Goal: Task Accomplishment & Management: Manage account settings

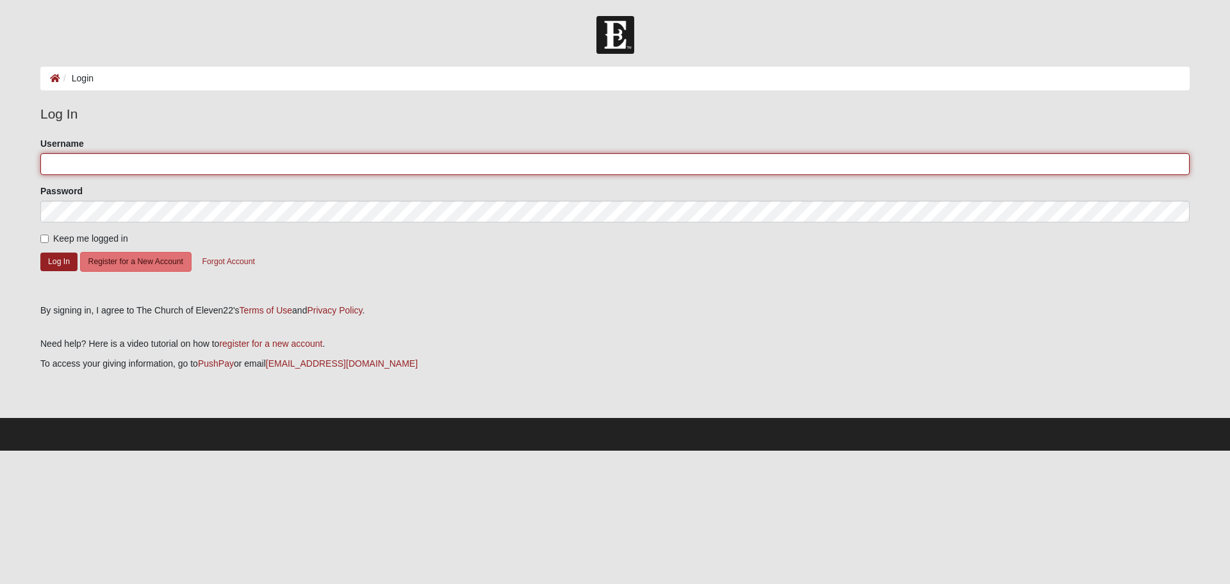
click at [62, 166] on input "Username" at bounding box center [614, 164] width 1149 height 22
type input "Rgarner@hpimd.com"
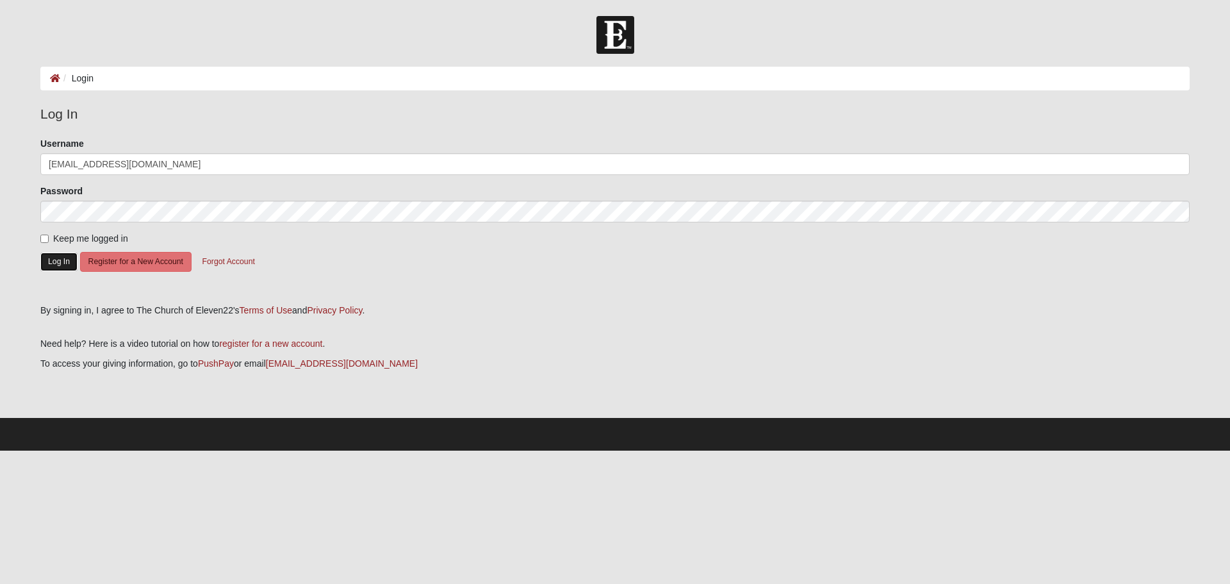
click at [61, 264] on button "Log In" at bounding box center [58, 261] width 37 height 19
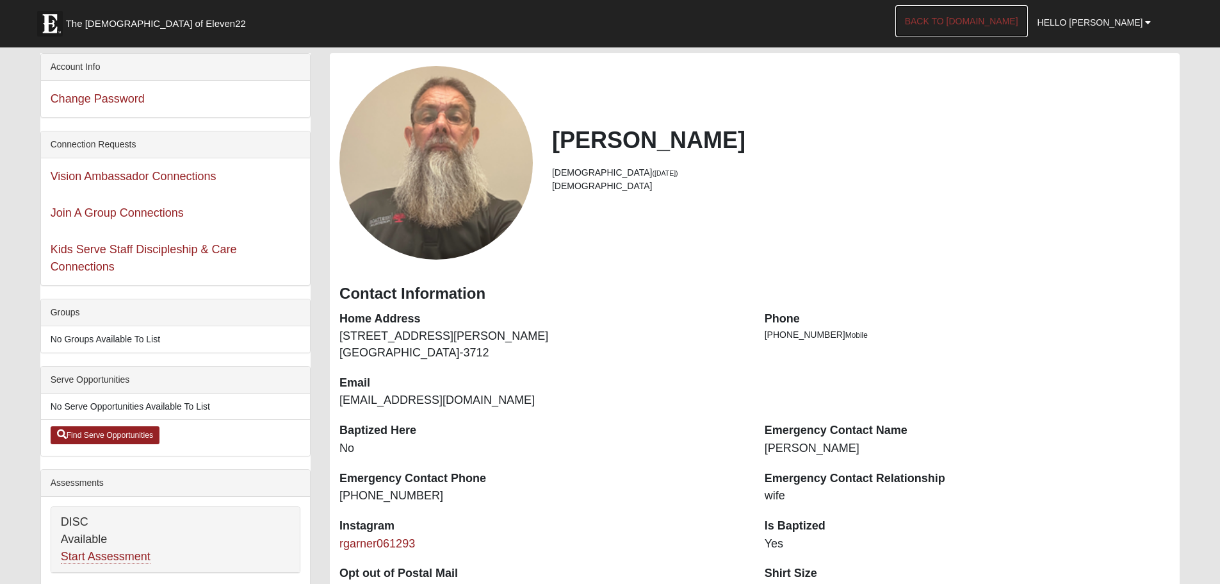
click at [992, 20] on link "Back to [DOMAIN_NAME]" at bounding box center [962, 21] width 133 height 32
click at [1152, 24] on link "Hello [PERSON_NAME]" at bounding box center [1094, 22] width 133 height 32
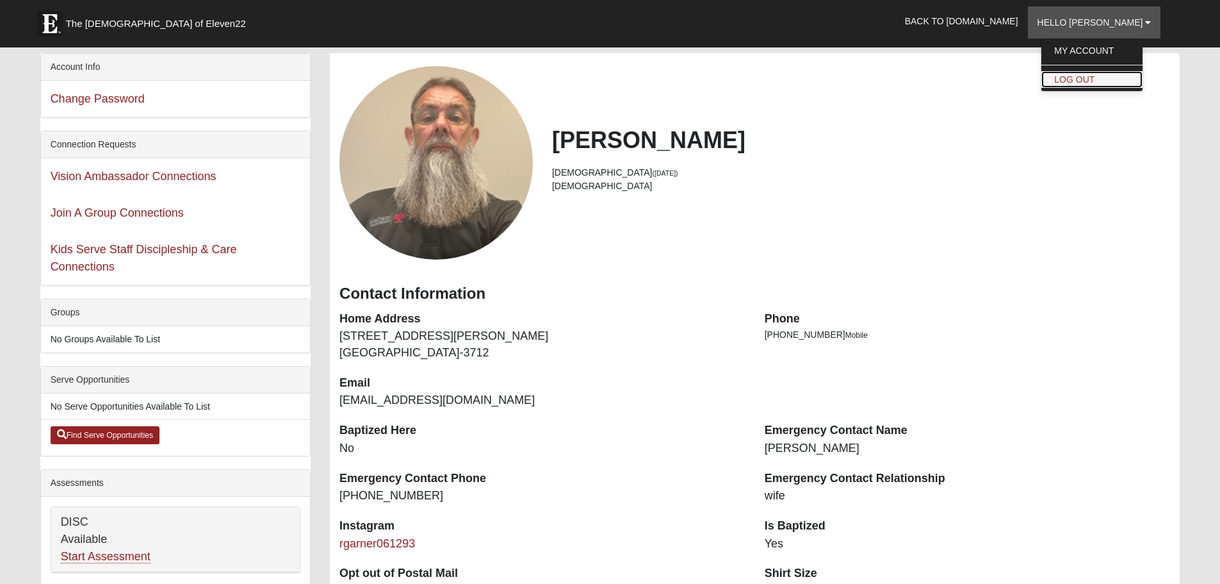
click at [1120, 81] on link "Log Out" at bounding box center [1092, 79] width 101 height 17
